Goal: Task Accomplishment & Management: Manage account settings

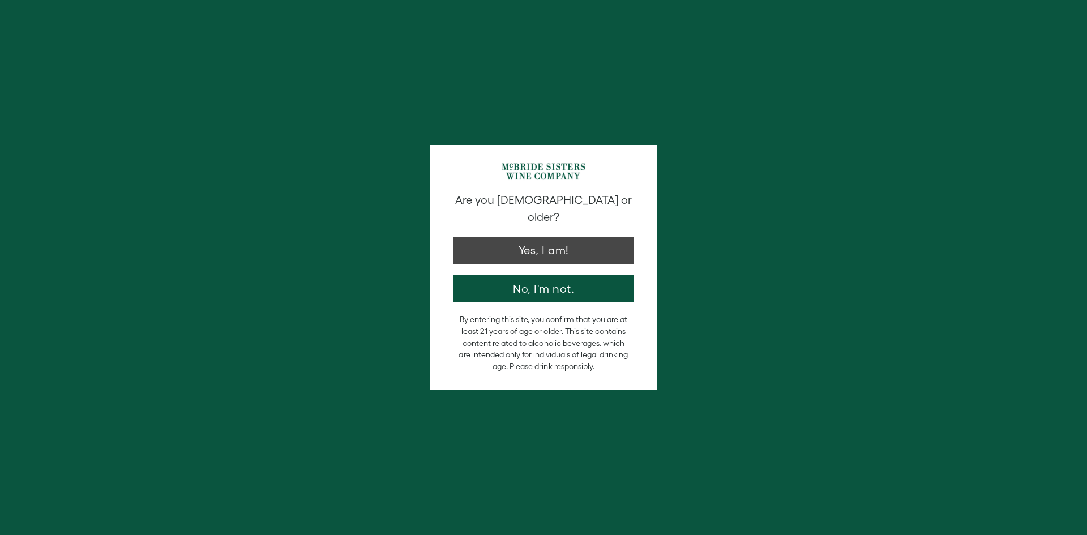
type input "**********"
click at [603, 235] on button "Yes, I am!" at bounding box center [543, 247] width 181 height 27
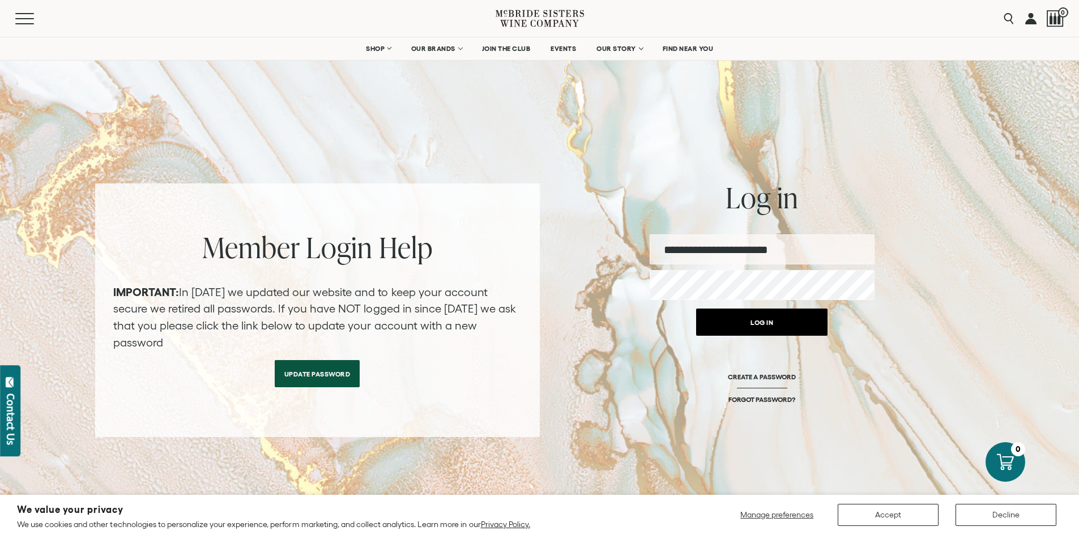
click at [762, 323] on button "Log in" at bounding box center [761, 322] width 131 height 27
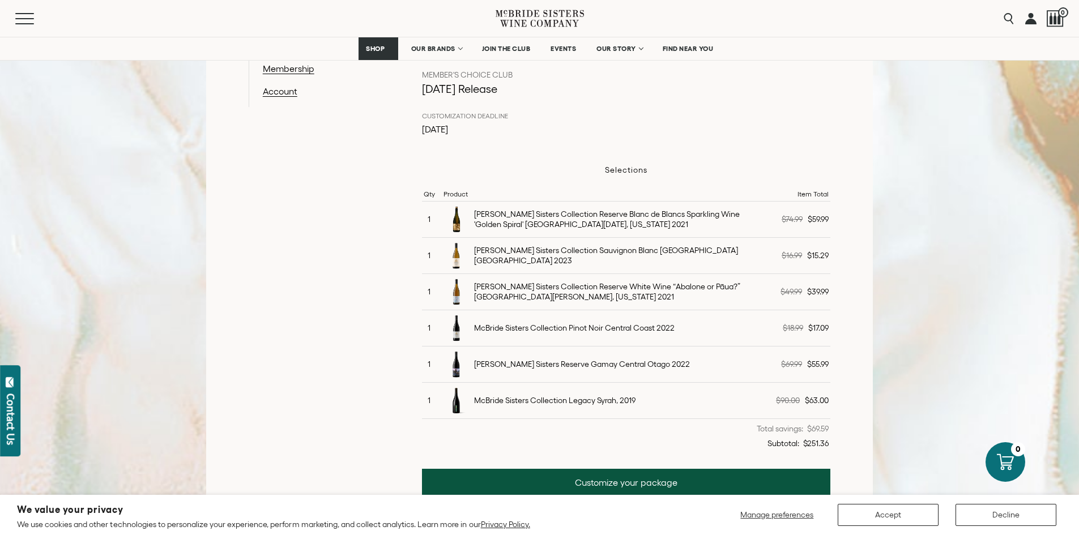
scroll to position [283, 0]
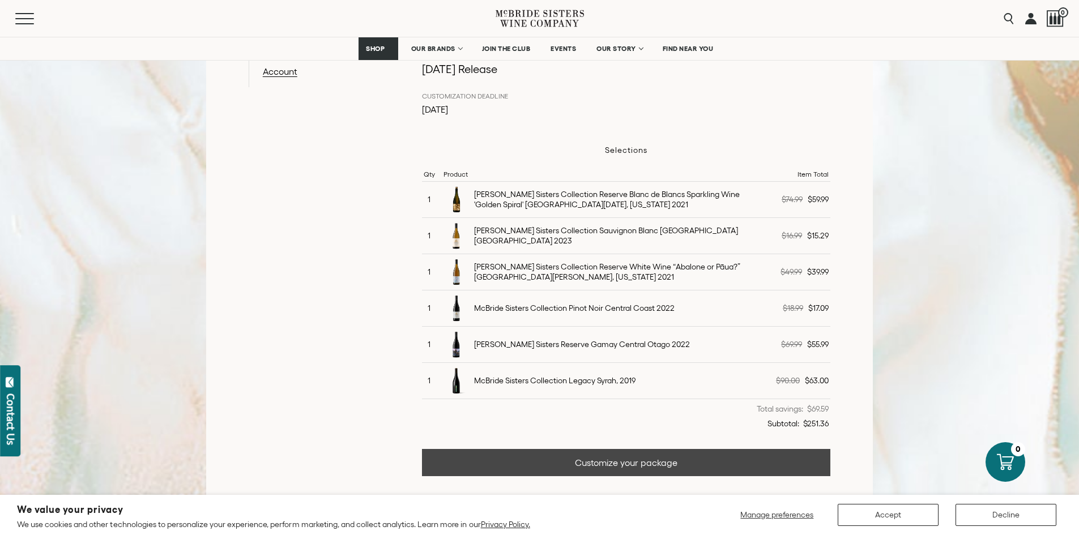
click at [585, 472] on link "Customize your package" at bounding box center [626, 462] width 409 height 27
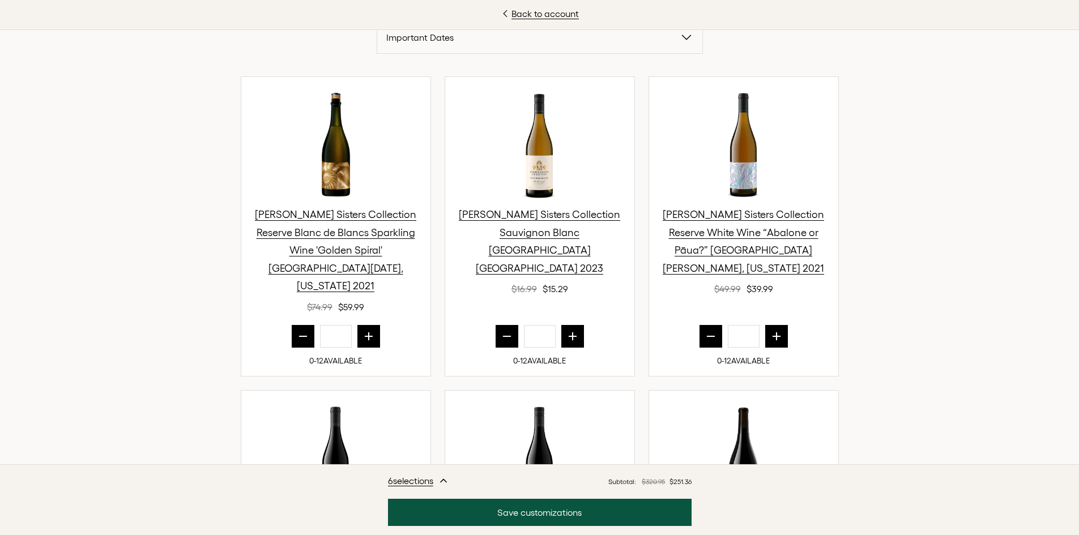
scroll to position [396, 0]
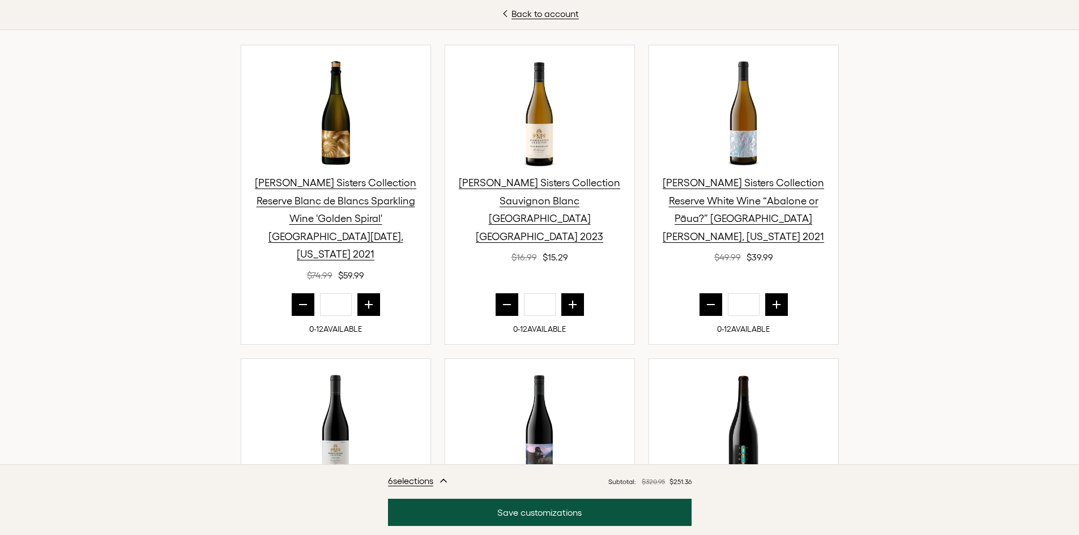
click at [298, 299] on icon "prior quantity" at bounding box center [302, 304] width 11 height 11
type input "*"
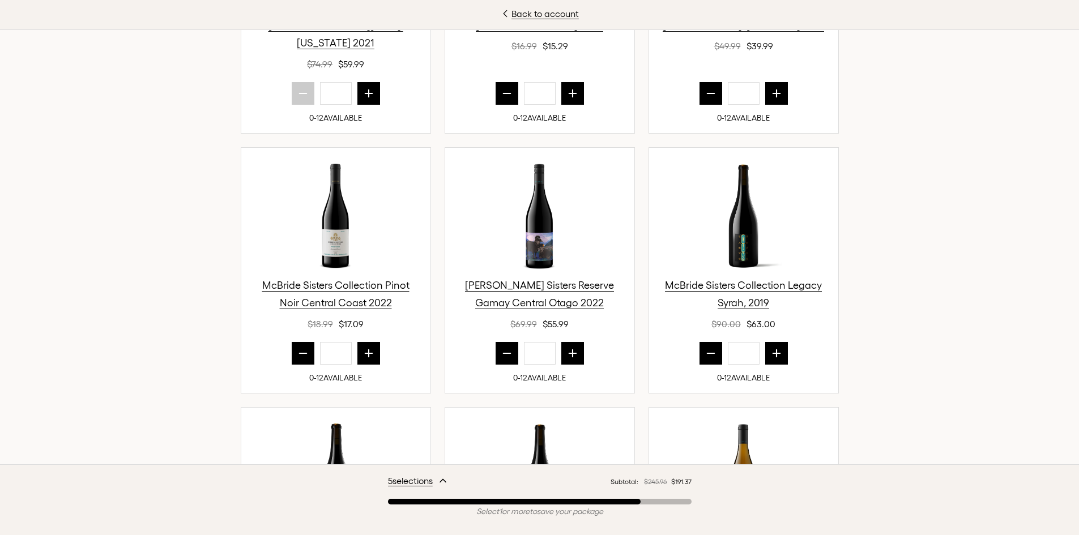
scroll to position [623, 0]
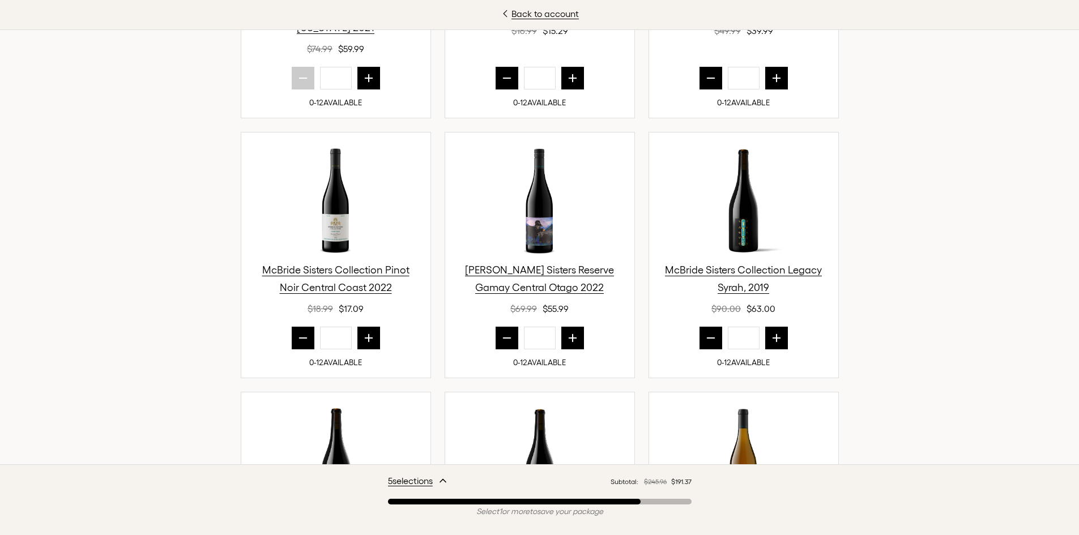
click at [300, 332] on icon "prior quantity" at bounding box center [302, 337] width 11 height 11
type input "*"
click at [502, 332] on icon "prior quantity" at bounding box center [506, 337] width 11 height 11
type input "*"
click at [705, 332] on icon "prior quantity" at bounding box center [710, 337] width 11 height 11
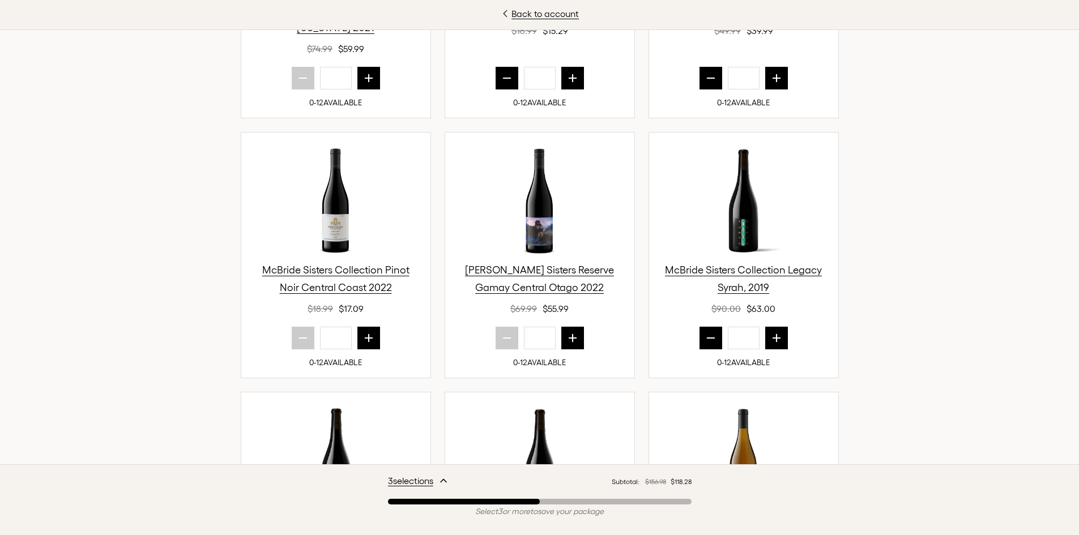
type input "*"
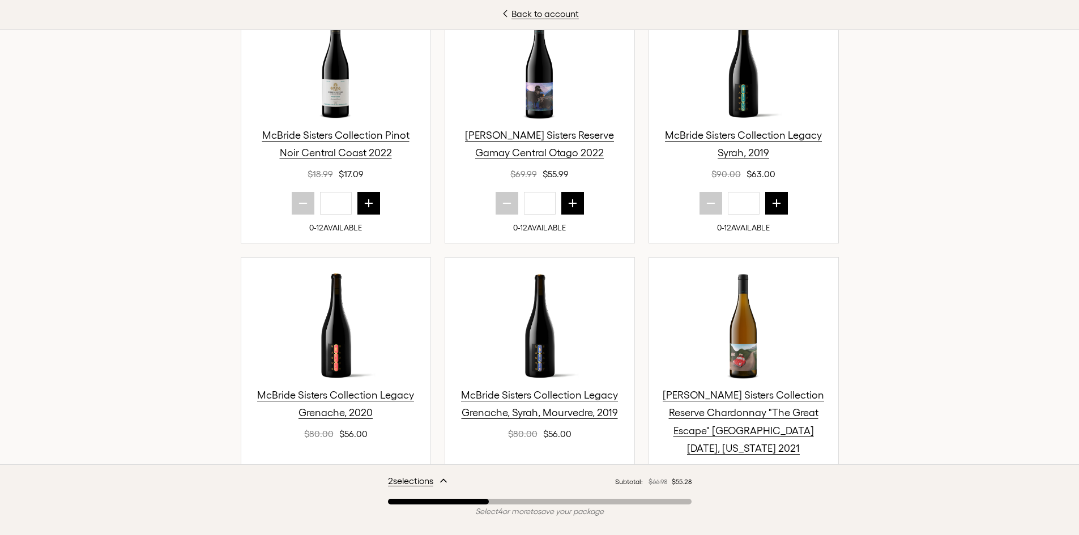
scroll to position [418, 0]
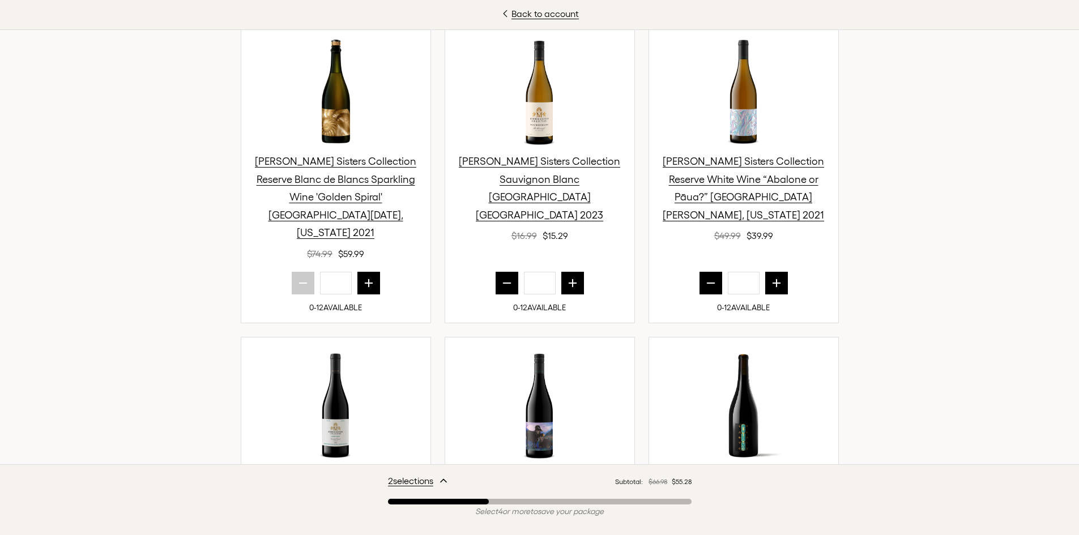
click at [774, 278] on icon "next quantity" at bounding box center [776, 283] width 11 height 11
type input "*"
click at [561, 274] on button "next quantity" at bounding box center [572, 283] width 23 height 23
click at [569, 279] on icon "next quantity" at bounding box center [572, 282] width 7 height 7
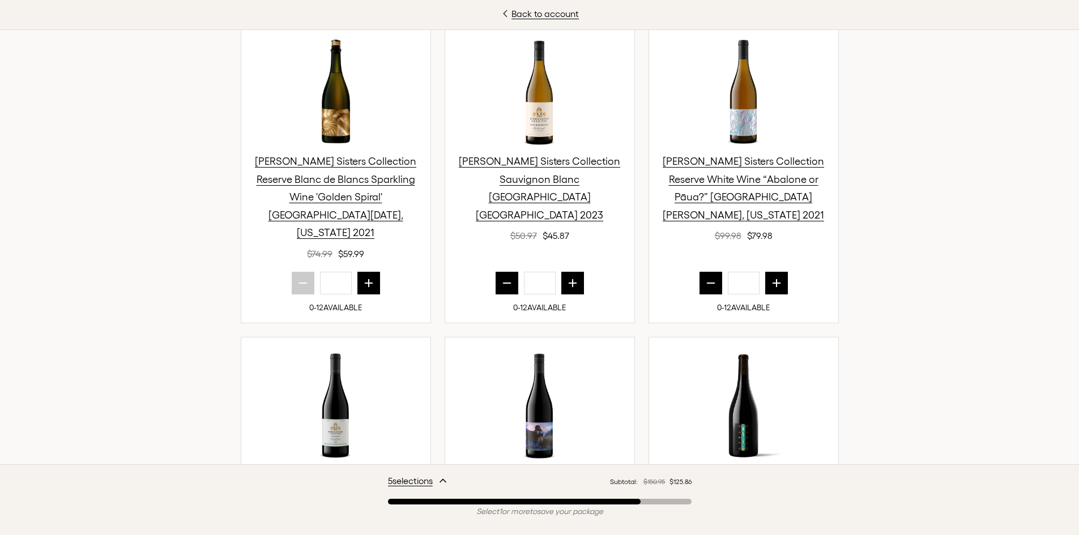
type input "*"
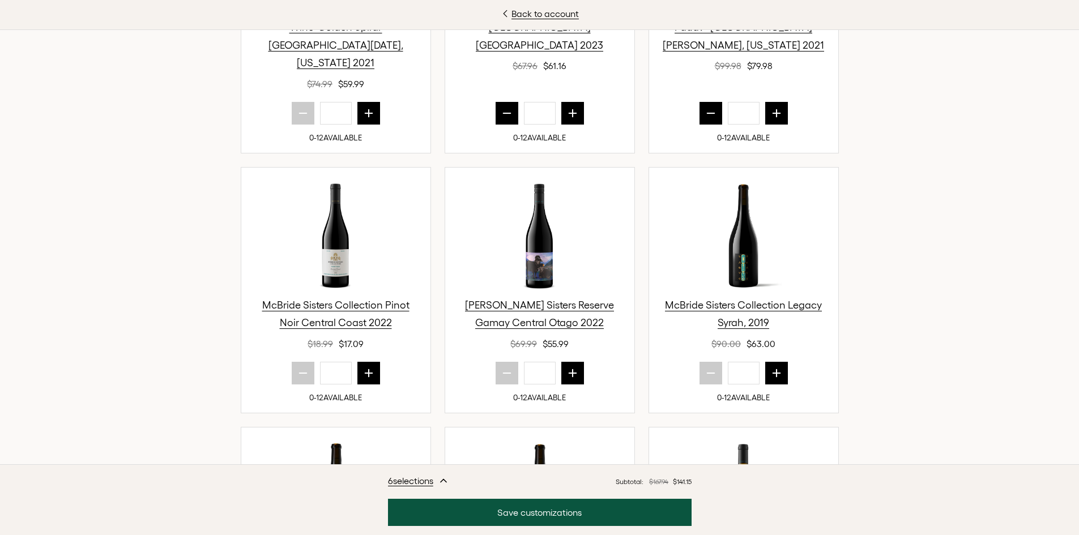
scroll to position [305, 0]
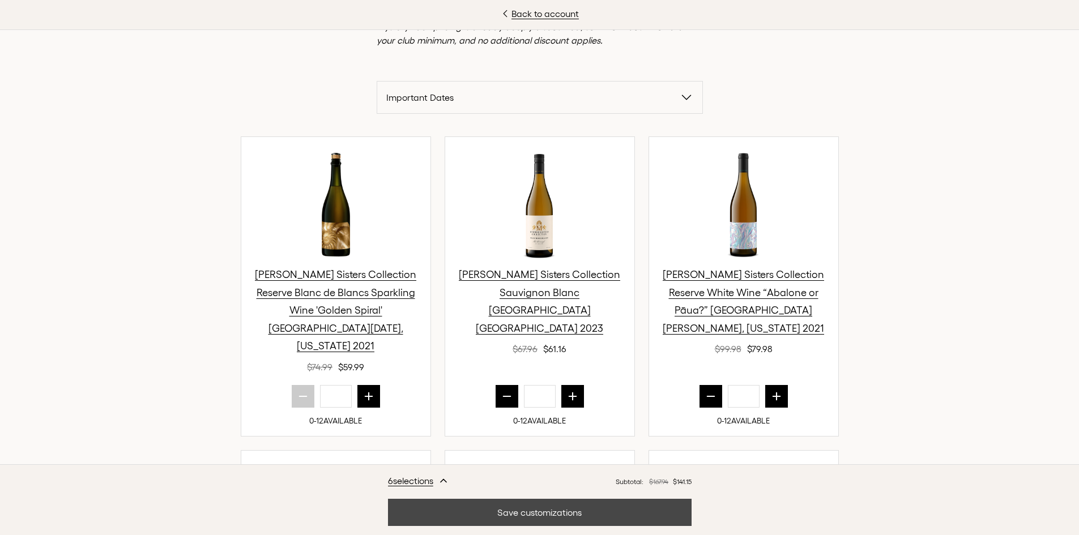
click at [526, 517] on button "Save customizations" at bounding box center [540, 512] width 304 height 27
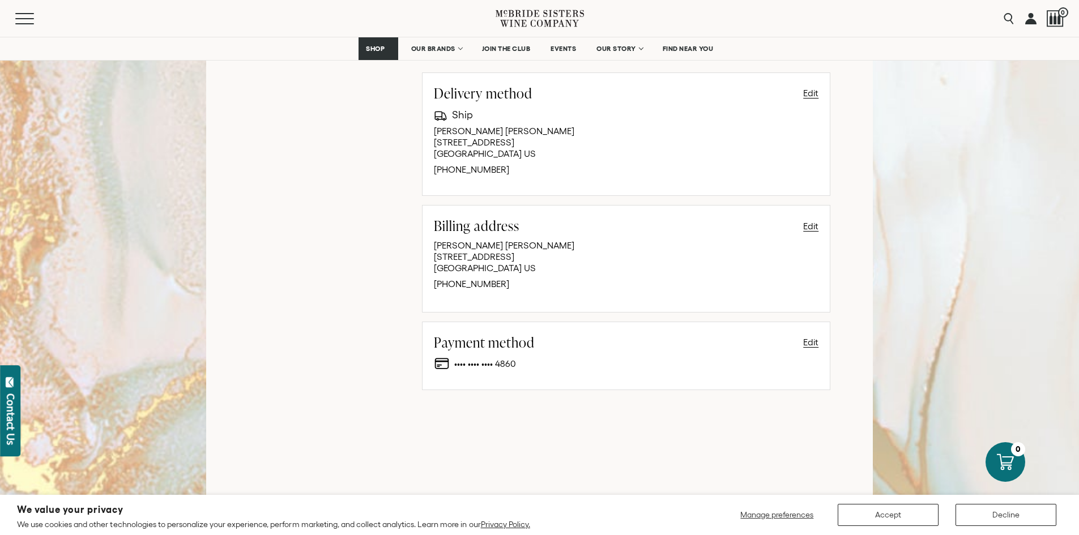
scroll to position [227, 0]
